Goal: Task Accomplishment & Management: Use online tool/utility

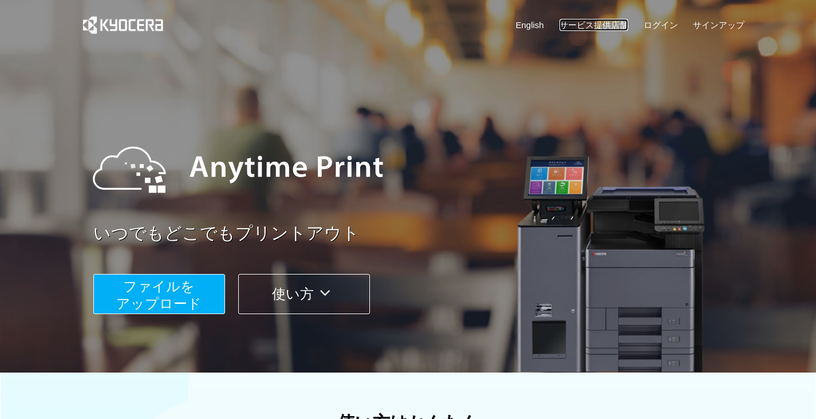
click at [602, 22] on link "サービス提供店舗" at bounding box center [593, 25] width 69 height 12
click at [168, 290] on span "ファイルを ​​アップロード" at bounding box center [158, 294] width 85 height 33
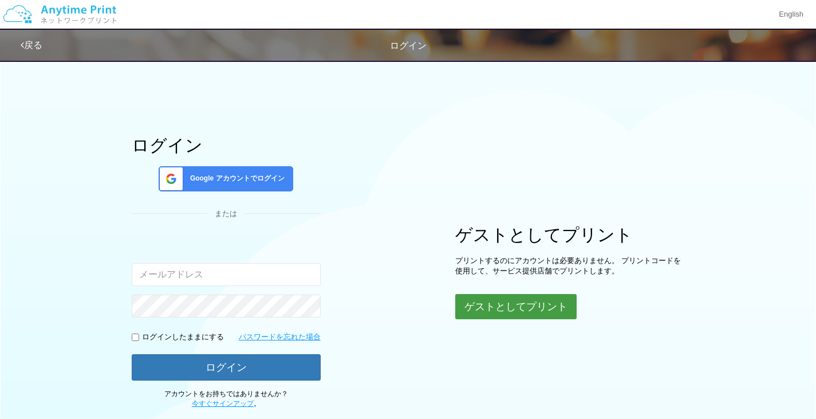
click at [533, 299] on button "ゲストとしてプリント" at bounding box center [515, 306] width 121 height 25
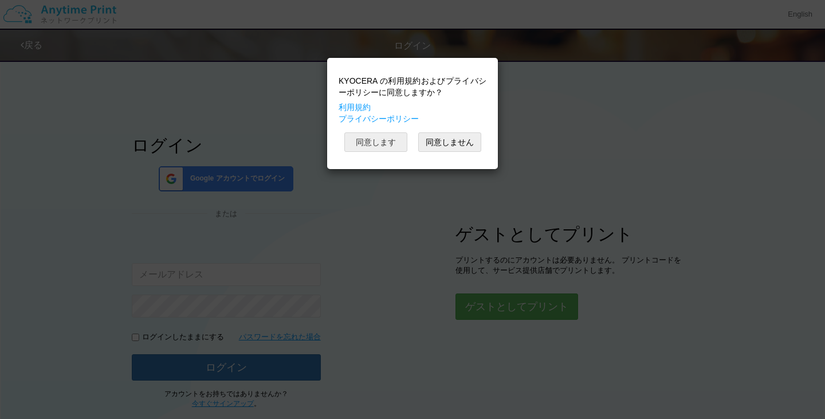
click at [384, 137] on button "同意します" at bounding box center [375, 141] width 63 height 19
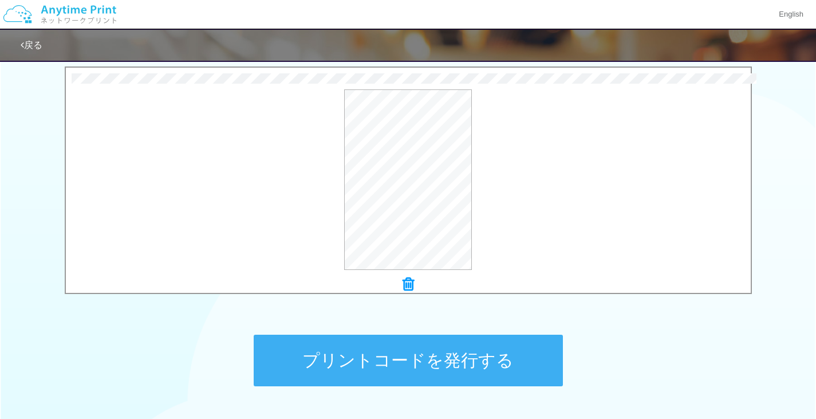
scroll to position [452, 0]
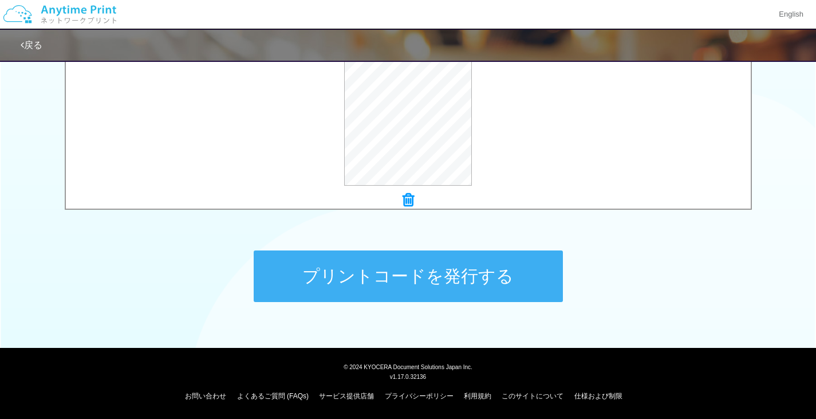
click at [420, 270] on button "プリントコードを発行する" at bounding box center [408, 276] width 309 height 52
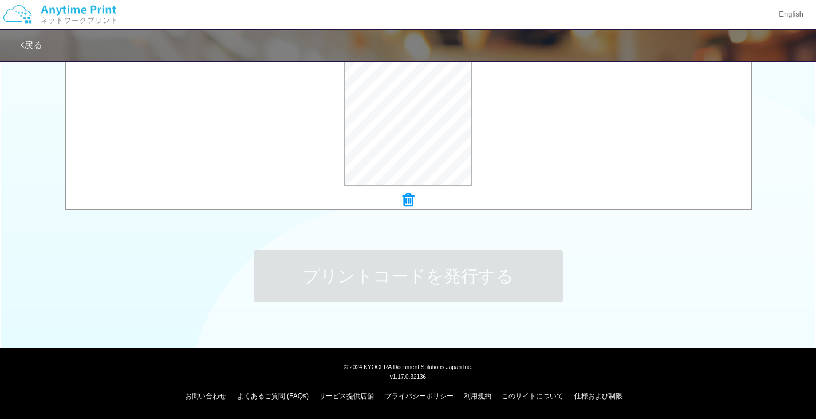
scroll to position [0, 0]
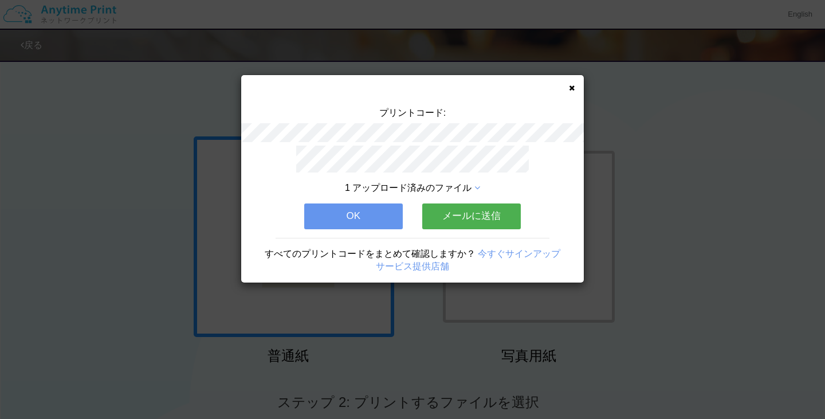
click at [574, 86] on div "プリントコード: 1 アップロード済みのファイル OK メールに送信 すべてのプリントコードをまとめて確認しますか？ 今すぐサインアップ サービス提供店舗" at bounding box center [412, 178] width 342 height 207
click at [574, 86] on icon at bounding box center [572, 87] width 6 height 7
